Goal: Task Accomplishment & Management: Use online tool/utility

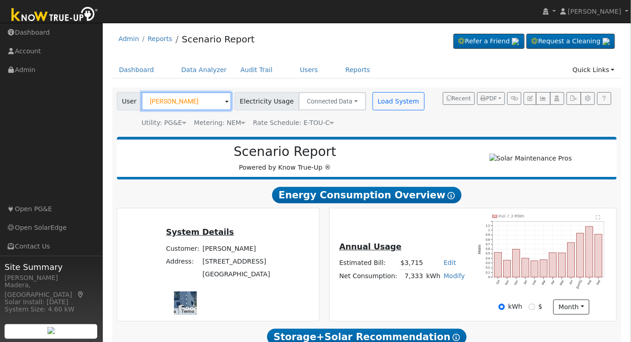
click at [178, 95] on input "[PERSON_NAME]" at bounding box center [186, 101] width 90 height 18
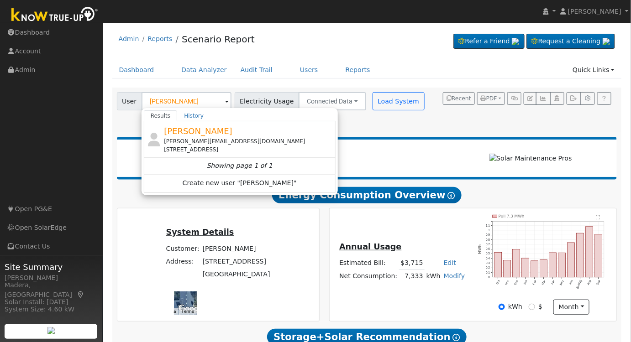
click at [230, 126] on div "[PERSON_NAME] [PERSON_NAME][EMAIL_ADDRESS][DOMAIN_NAME] [STREET_ADDRESS]" at bounding box center [248, 139] width 169 height 29
type input "[PERSON_NAME]"
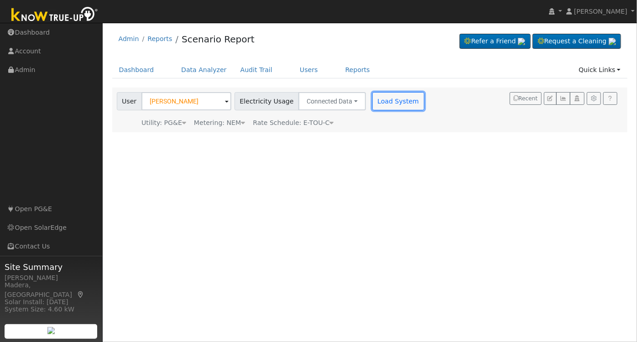
click at [390, 99] on button "Load System" at bounding box center [398, 101] width 52 height 18
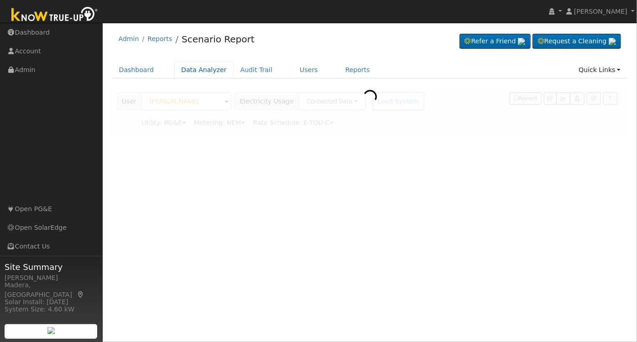
drag, startPoint x: 186, startPoint y: 67, endPoint x: 190, endPoint y: 70, distance: 5.2
click at [187, 67] on link "Data Analyzer" at bounding box center [203, 70] width 59 height 17
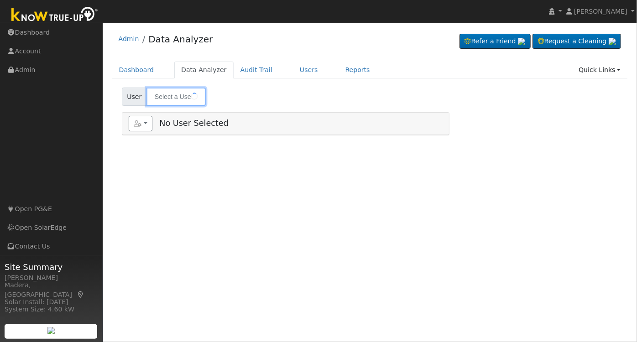
click at [178, 98] on input "text" at bounding box center [175, 97] width 59 height 18
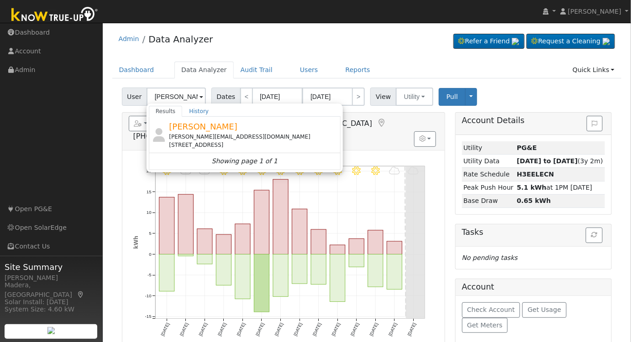
click at [225, 141] on div "[STREET_ADDRESS]" at bounding box center [253, 145] width 169 height 8
type input "[PERSON_NAME]"
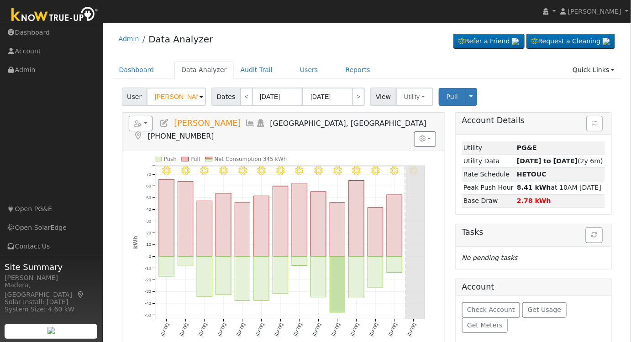
click at [246, 121] on icon at bounding box center [251, 123] width 10 height 8
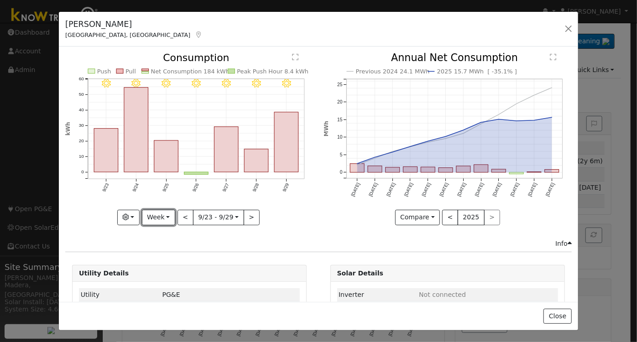
click at [157, 212] on button "Week" at bounding box center [158, 218] width 33 height 16
click at [161, 230] on link "Day" at bounding box center [173, 236] width 63 height 13
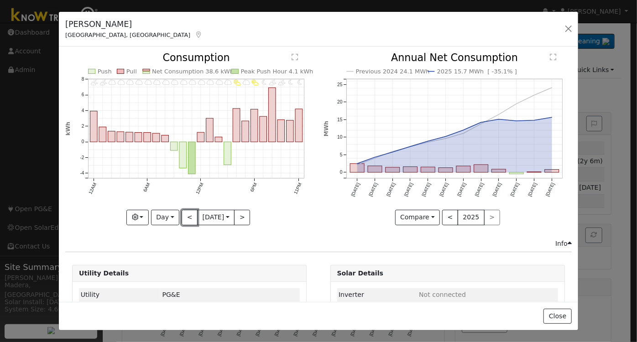
click at [183, 212] on button "<" at bounding box center [190, 218] width 16 height 16
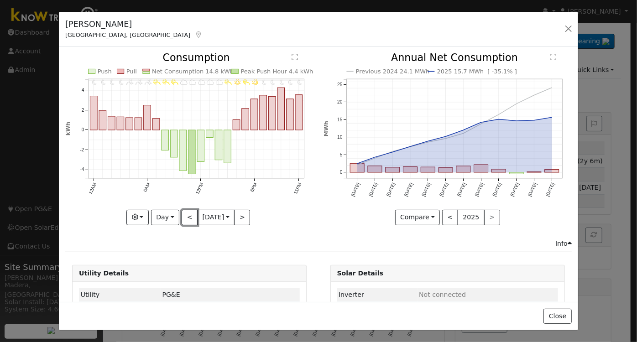
click at [183, 214] on button "<" at bounding box center [190, 218] width 16 height 16
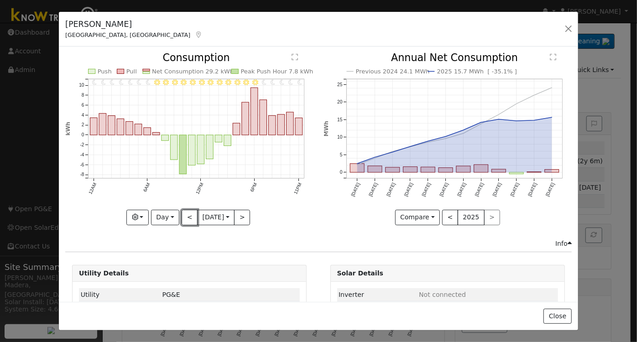
click at [189, 219] on button "<" at bounding box center [190, 218] width 16 height 16
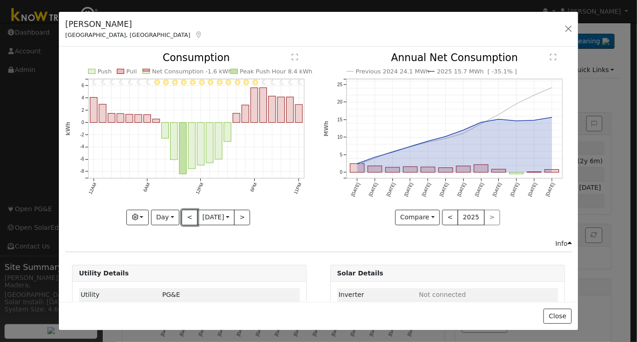
click at [190, 220] on button "<" at bounding box center [190, 218] width 16 height 16
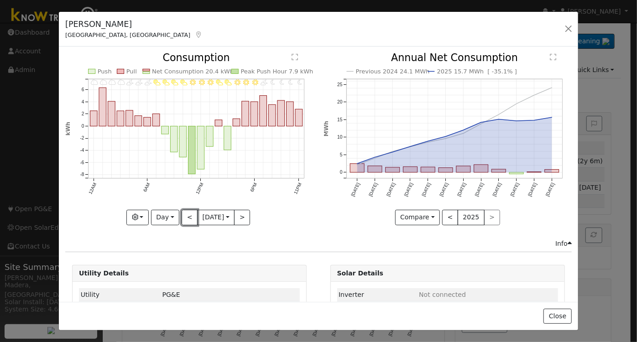
click at [188, 216] on button "<" at bounding box center [190, 218] width 16 height 16
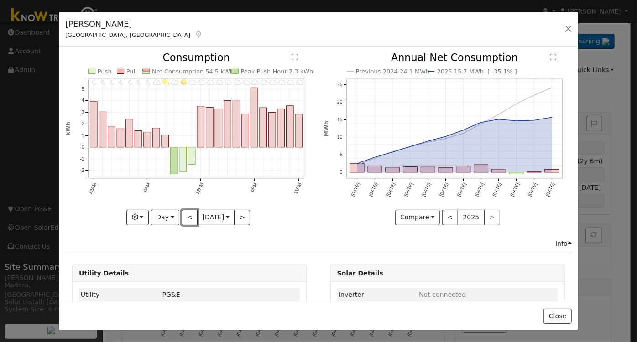
click at [184, 214] on button "<" at bounding box center [190, 218] width 16 height 16
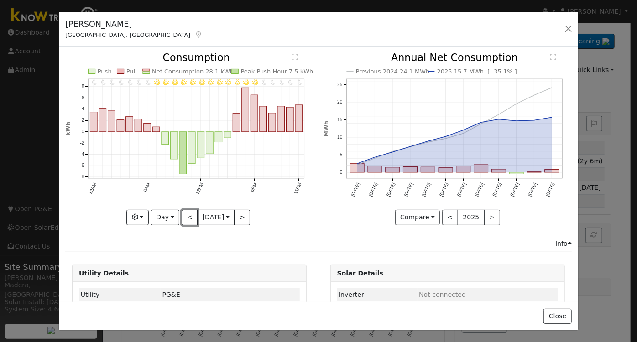
click at [184, 219] on button "<" at bounding box center [190, 218] width 16 height 16
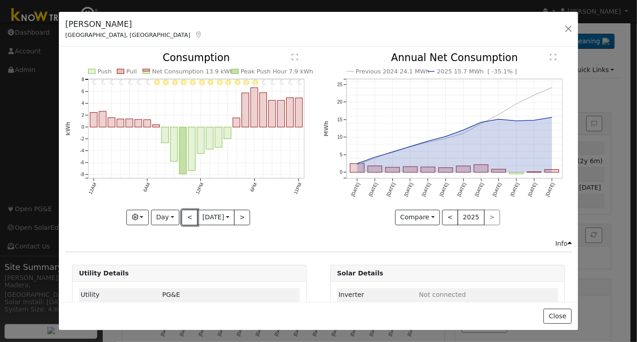
click at [183, 210] on button "<" at bounding box center [190, 218] width 16 height 16
click at [182, 219] on button "<" at bounding box center [190, 218] width 16 height 16
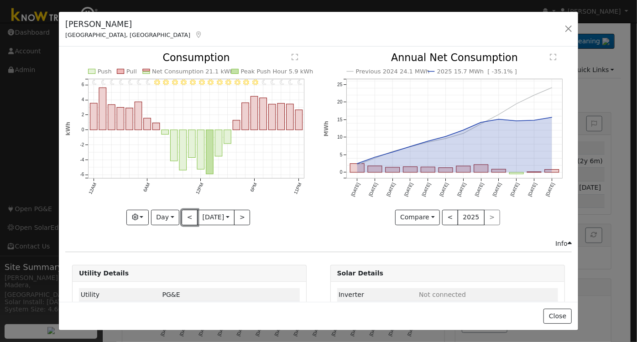
click at [183, 219] on button "<" at bounding box center [190, 218] width 16 height 16
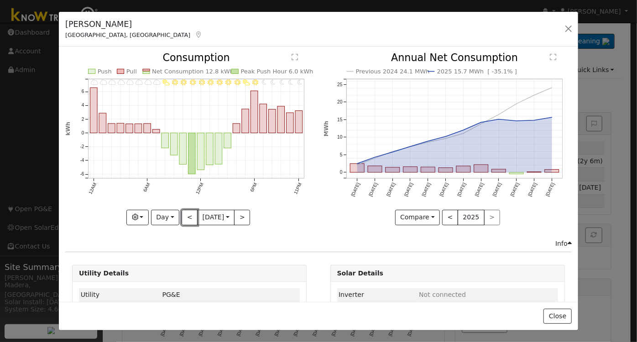
click at [184, 219] on button "<" at bounding box center [190, 218] width 16 height 16
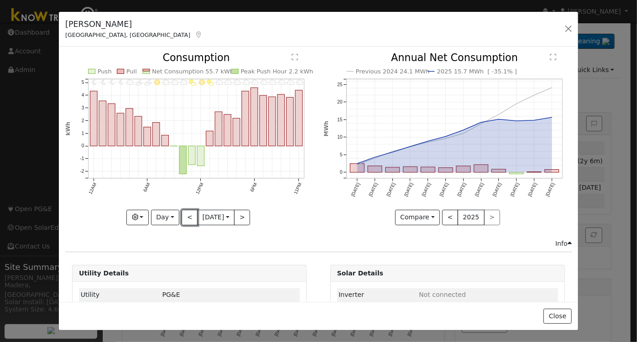
click at [184, 219] on button "<" at bounding box center [190, 218] width 16 height 16
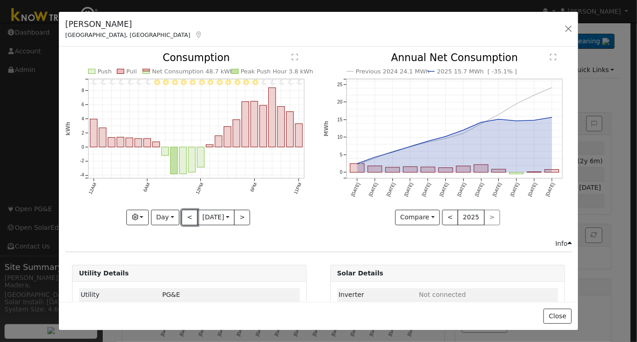
click at [184, 219] on button "<" at bounding box center [190, 218] width 16 height 16
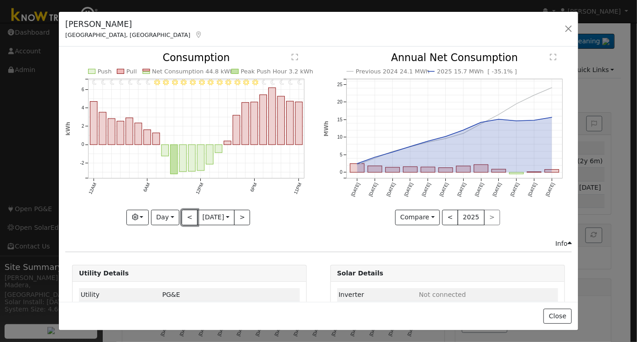
click at [184, 219] on button "<" at bounding box center [190, 218] width 16 height 16
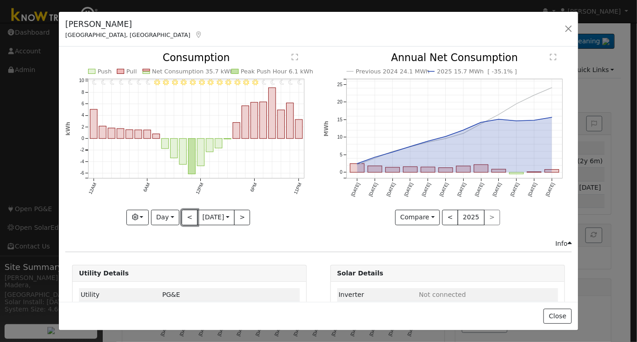
click at [184, 219] on button "<" at bounding box center [190, 218] width 16 height 16
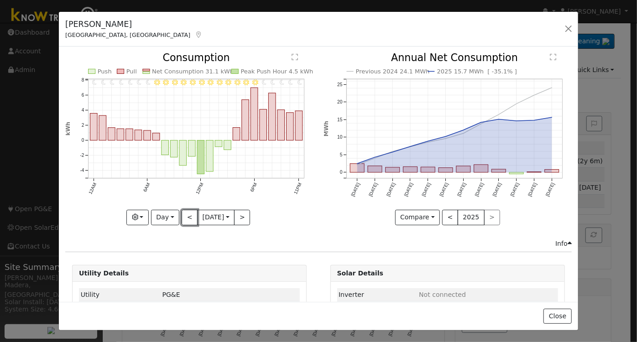
click at [184, 219] on button "<" at bounding box center [190, 218] width 16 height 16
type input "2025-09-13"
